Goal: Contribute content

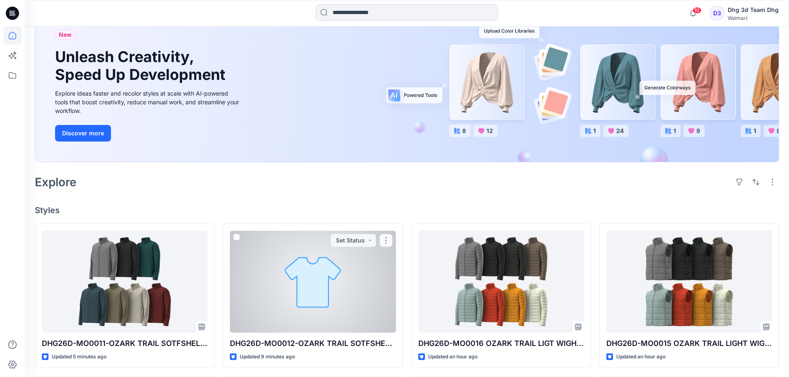
scroll to position [124, 0]
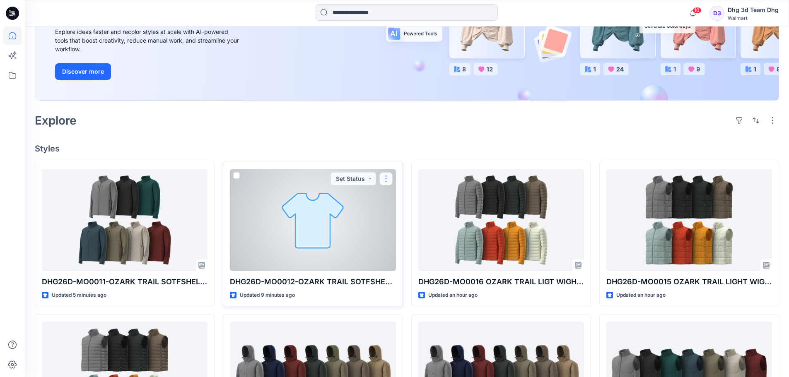
click at [385, 179] on button "button" at bounding box center [385, 178] width 13 height 13
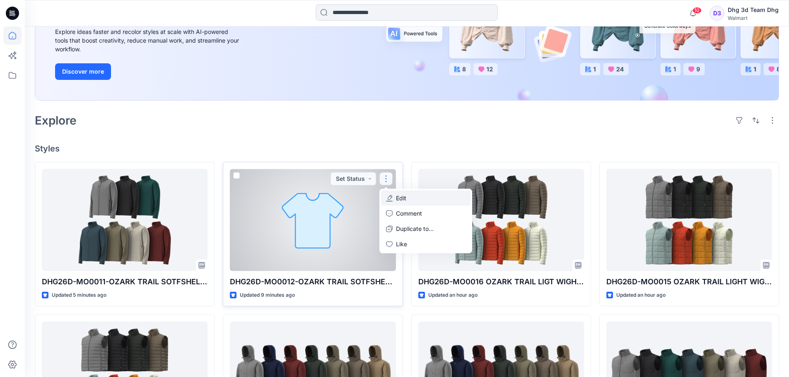
click at [425, 201] on button "Edit" at bounding box center [425, 198] width 89 height 15
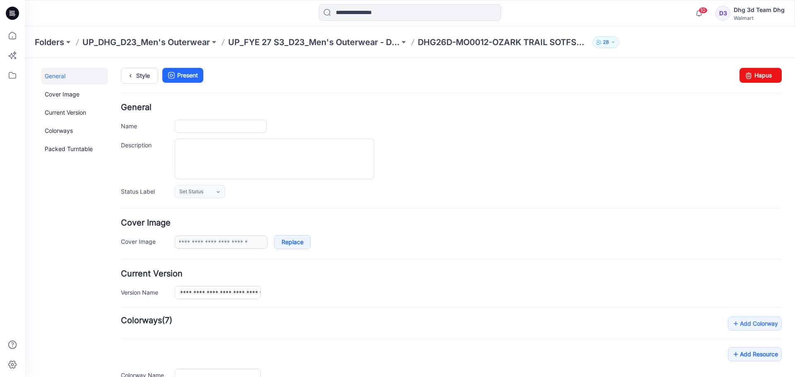
type input "**********"
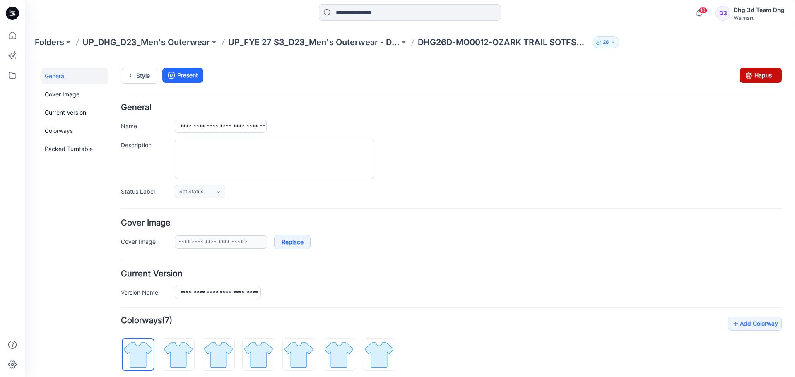
drag, startPoint x: 759, startPoint y: 76, endPoint x: 464, endPoint y: 98, distance: 295.8
click at [759, 76] on link "Hapus" at bounding box center [761, 75] width 42 height 15
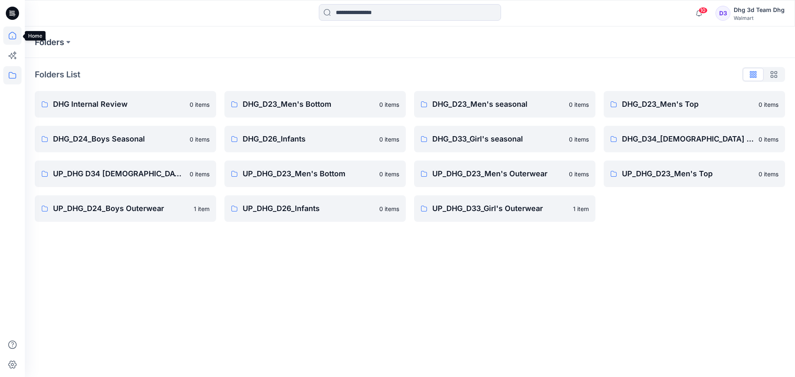
click at [14, 35] on icon at bounding box center [12, 36] width 18 height 18
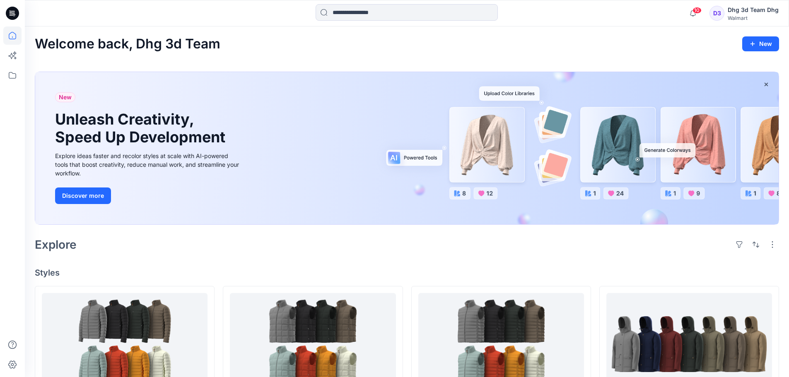
scroll to position [207, 0]
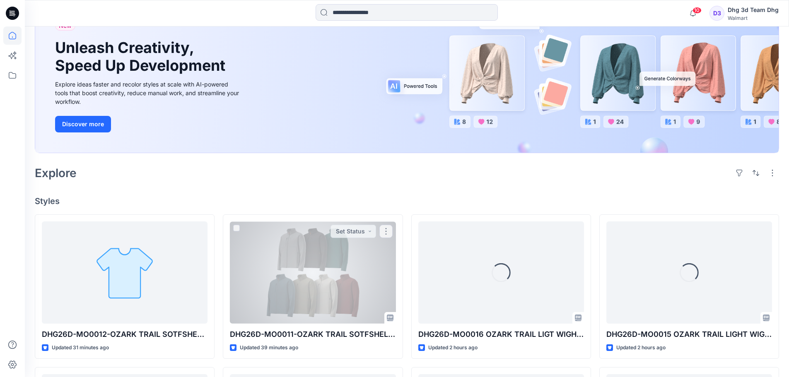
scroll to position [83, 0]
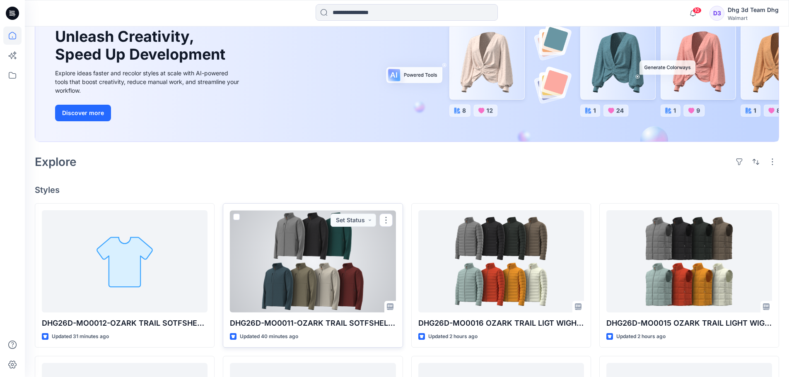
click at [290, 277] on div at bounding box center [313, 261] width 166 height 102
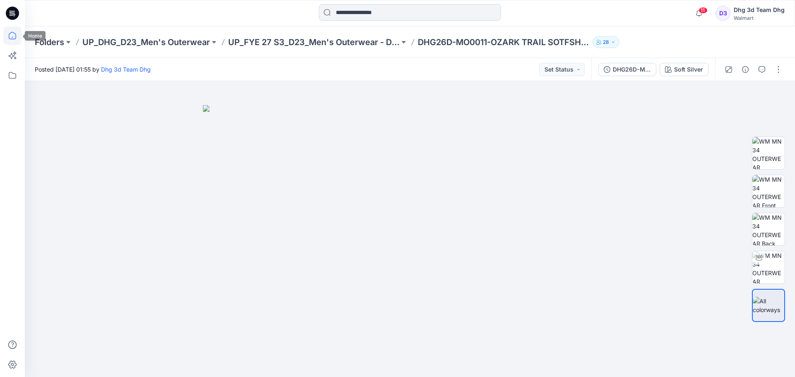
click at [15, 39] on icon at bounding box center [12, 35] width 7 height 7
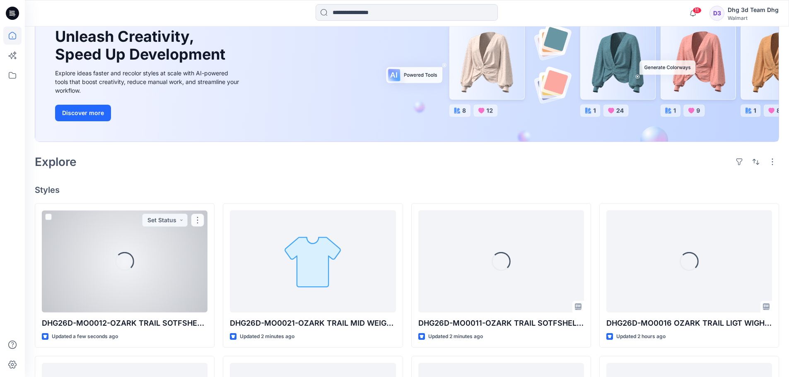
scroll to position [124, 0]
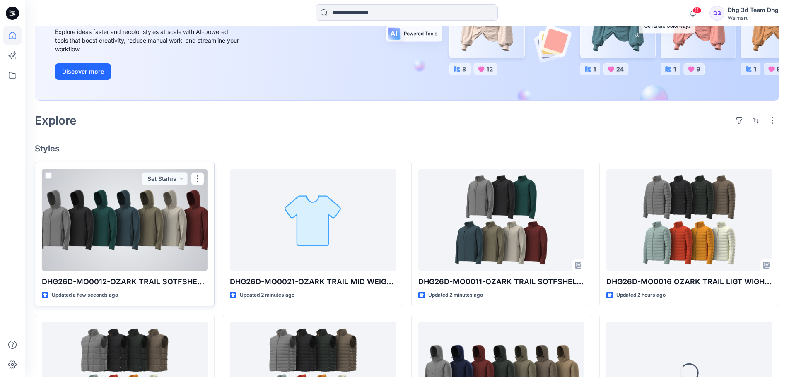
click at [146, 212] on div at bounding box center [125, 220] width 166 height 102
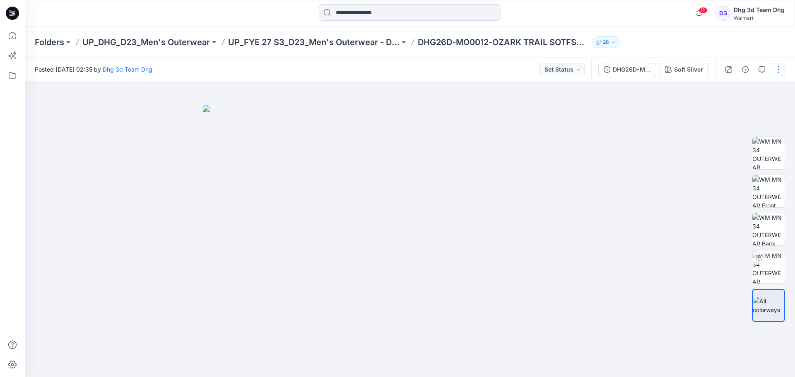
click at [780, 71] on button "button" at bounding box center [778, 69] width 13 height 13
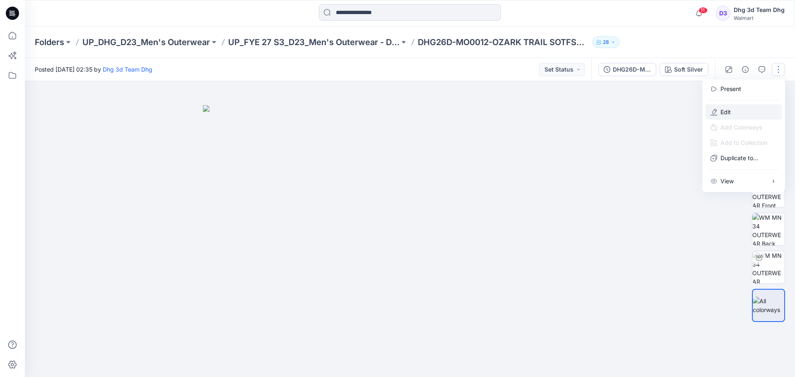
click at [746, 111] on button "Edit" at bounding box center [744, 111] width 76 height 15
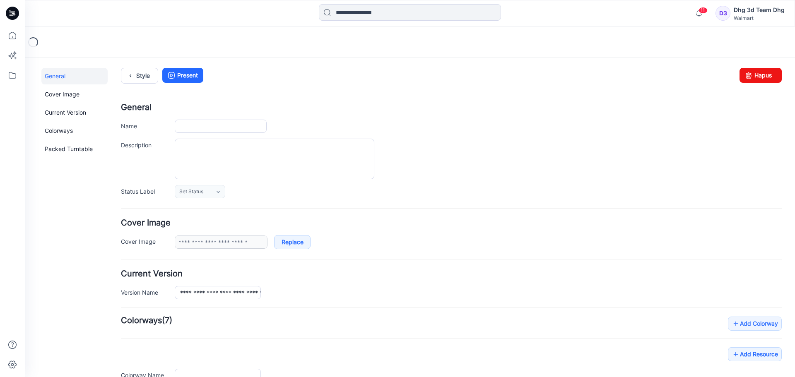
type input "**********"
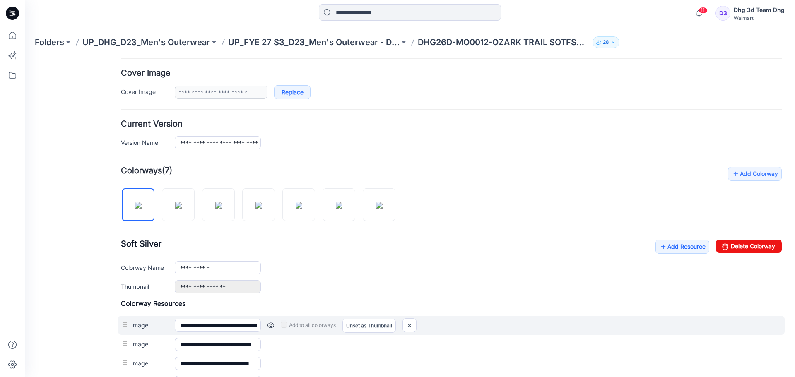
scroll to position [166, 0]
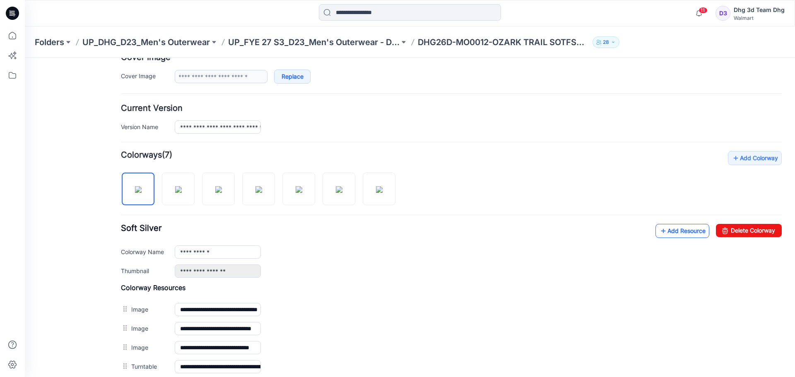
click at [670, 231] on link "Add Resource" at bounding box center [683, 231] width 54 height 14
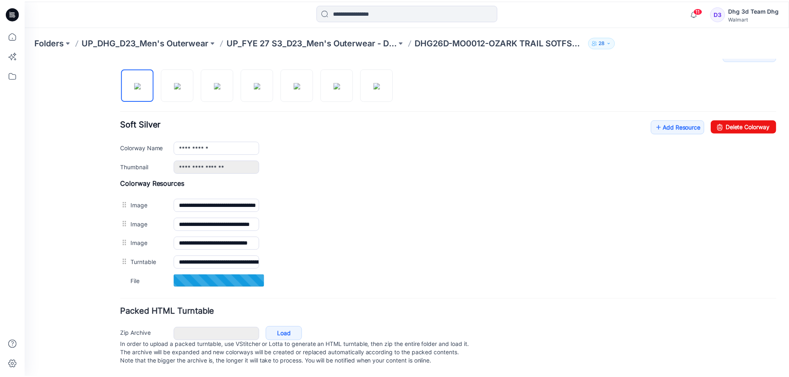
scroll to position [279, 0]
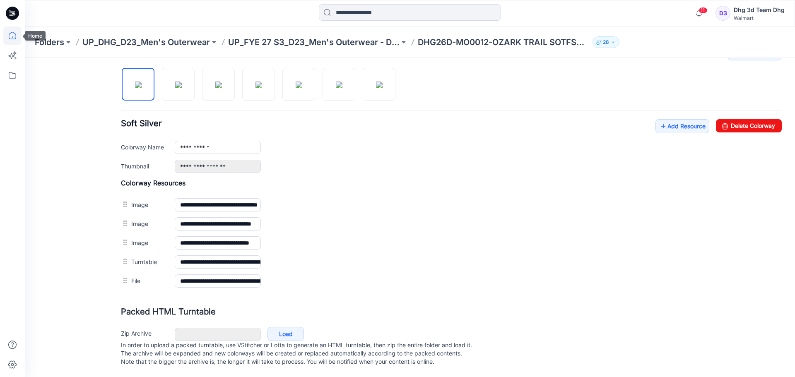
click at [13, 34] on icon at bounding box center [12, 36] width 18 height 18
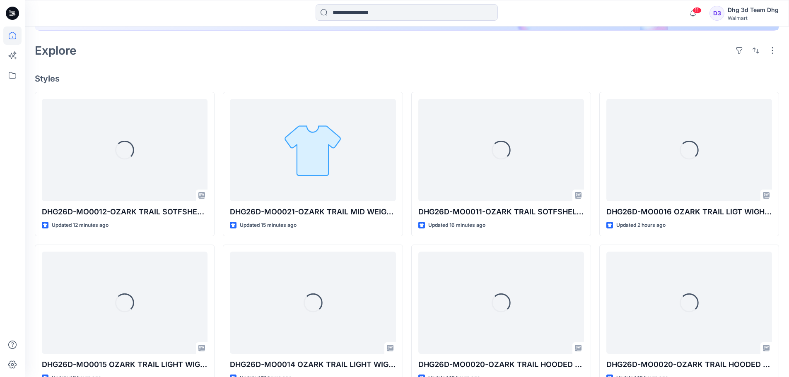
scroll to position [207, 0]
